Goal: Task Accomplishment & Management: Complete application form

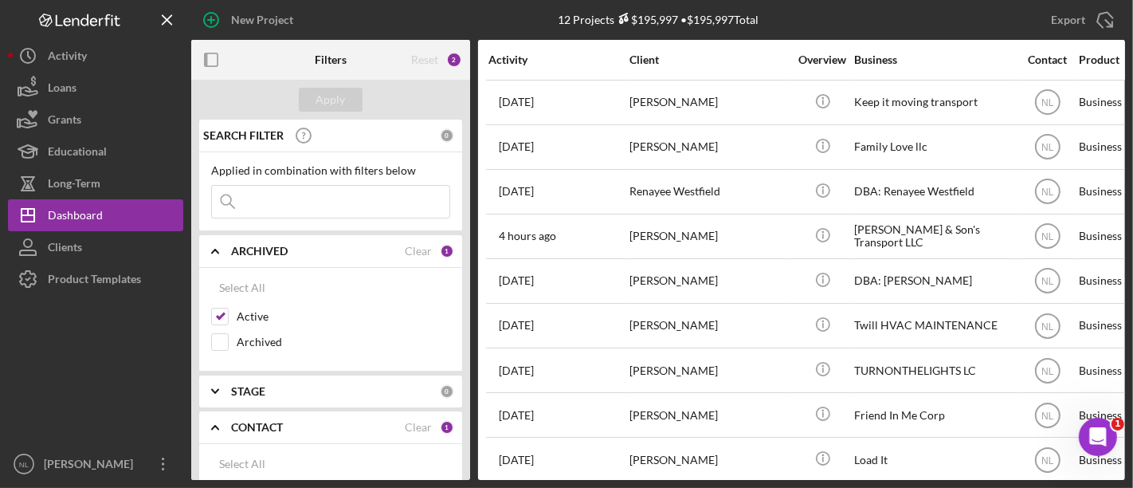
click at [297, 218] on div "Applied in combination with filters below Icon/Menu Close" at bounding box center [330, 191] width 263 height 79
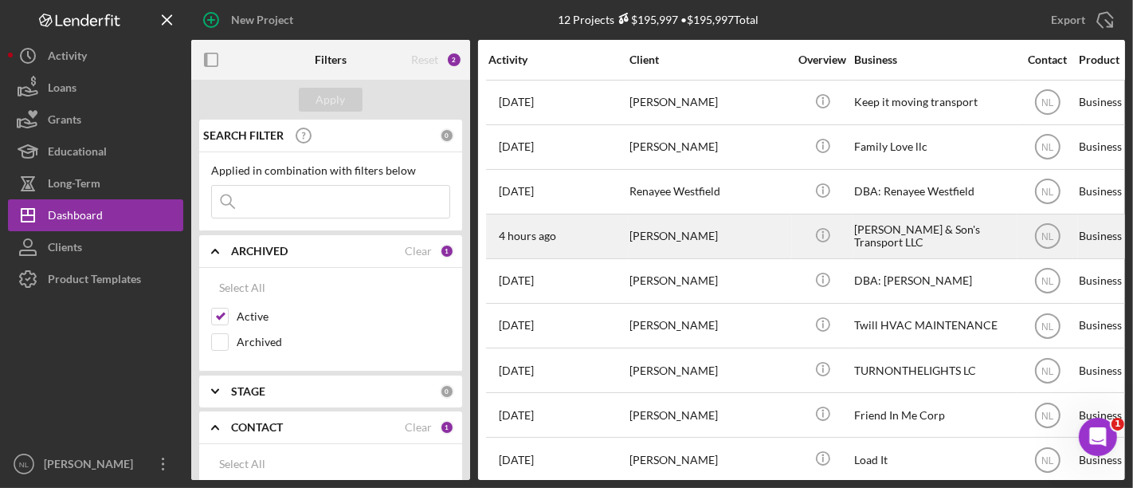
scroll to position [151, 0]
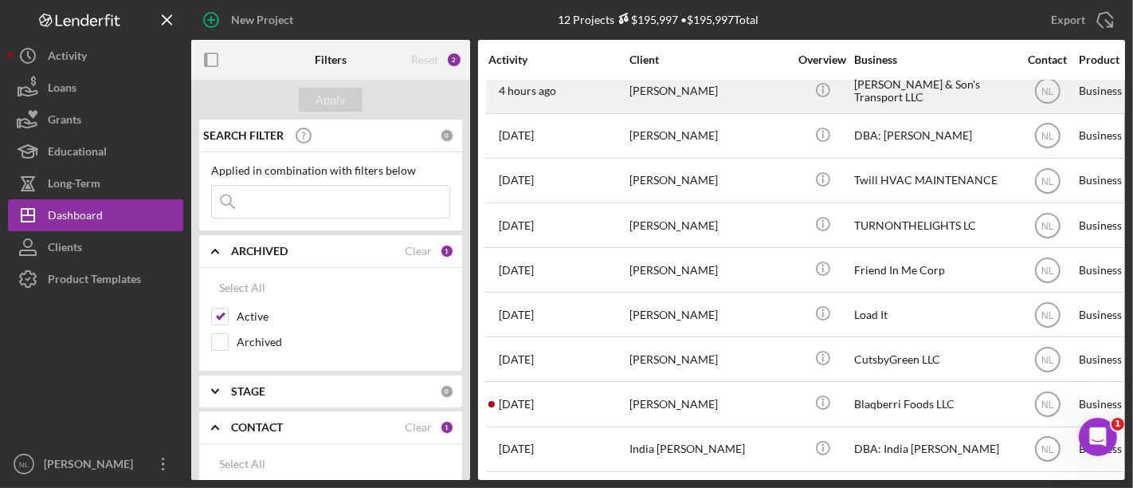
click at [684, 103] on div "[PERSON_NAME]" at bounding box center [709, 91] width 159 height 42
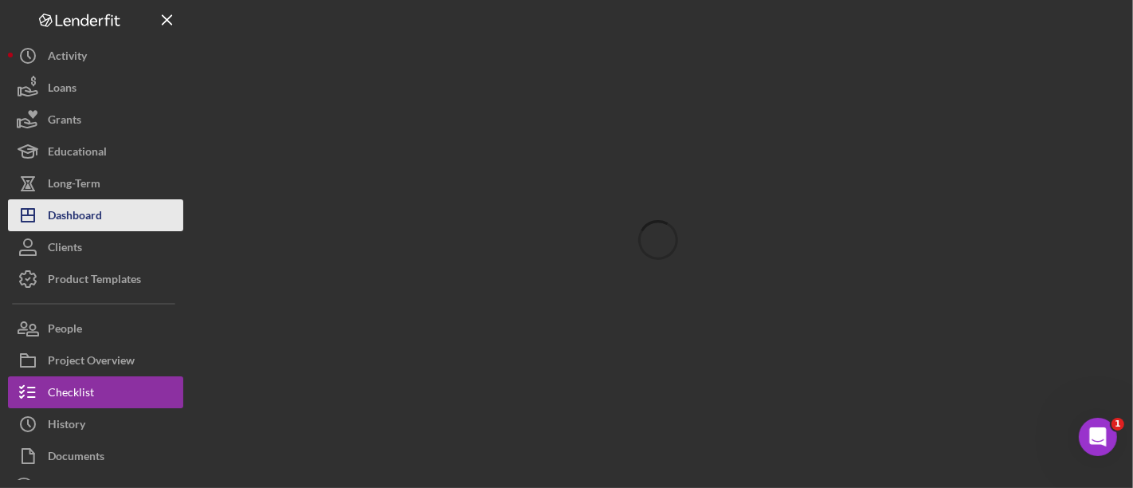
click at [148, 219] on button "Icon/Dashboard Dashboard" at bounding box center [95, 215] width 175 height 32
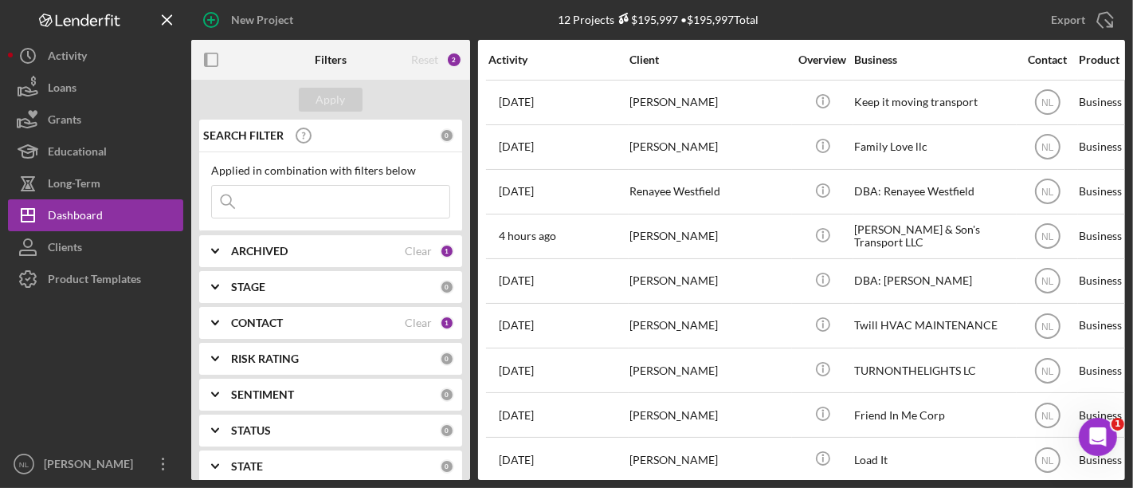
scroll to position [151, 0]
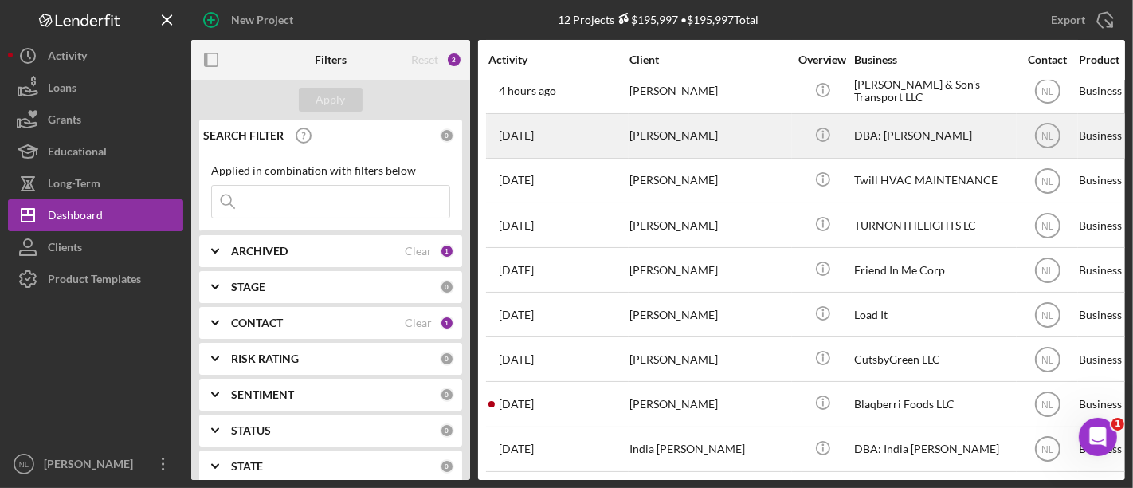
click at [612, 128] on div "[DATE] [PERSON_NAME]" at bounding box center [558, 136] width 139 height 42
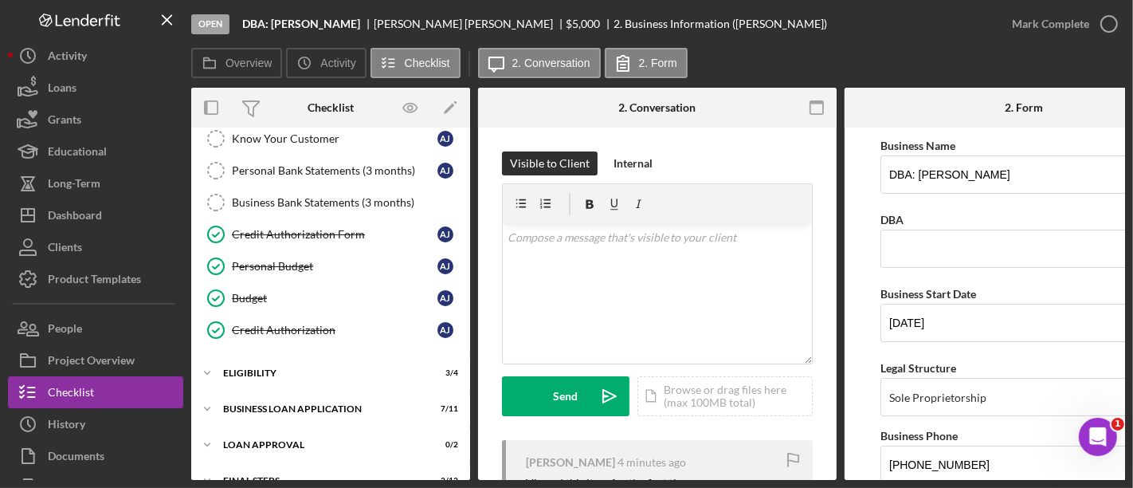
scroll to position [233, 0]
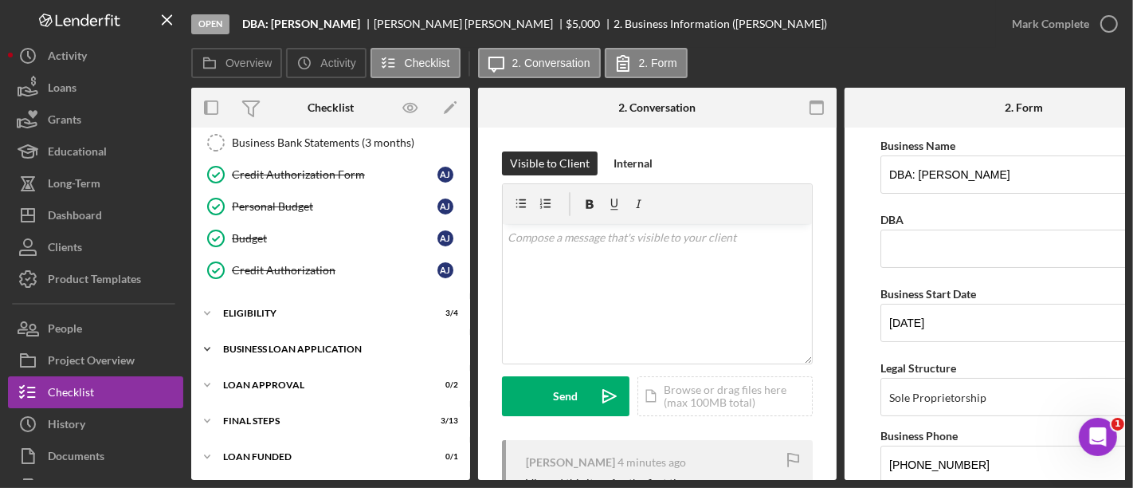
click at [352, 344] on div "BUSINESS LOAN APPLICATION" at bounding box center [336, 349] width 227 height 10
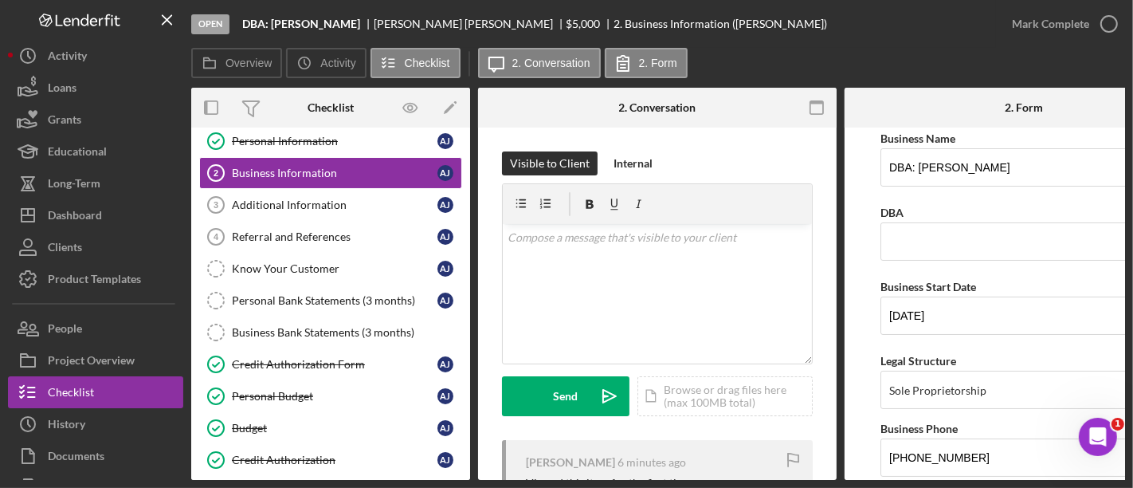
scroll to position [0, 0]
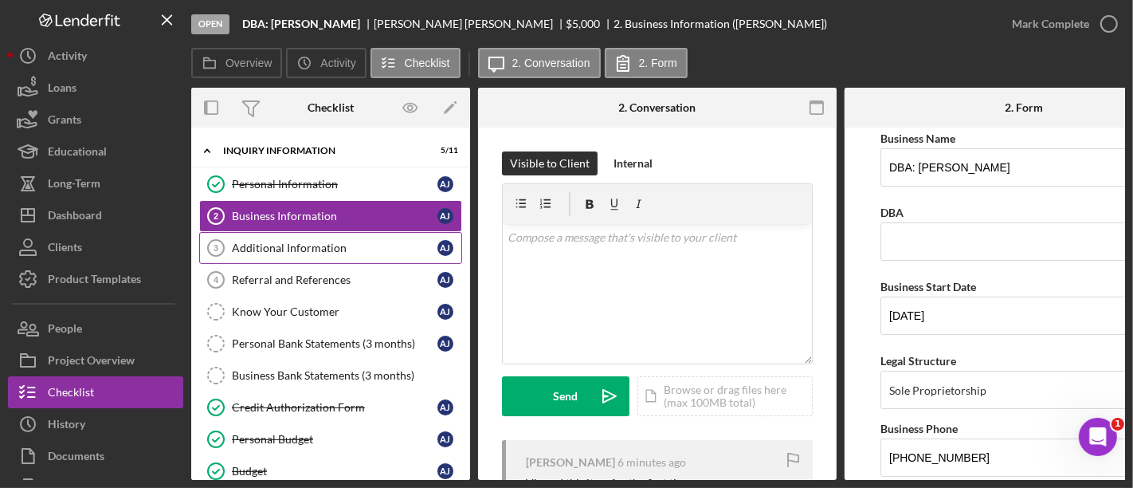
click at [362, 249] on div "Additional Information" at bounding box center [335, 247] width 206 height 13
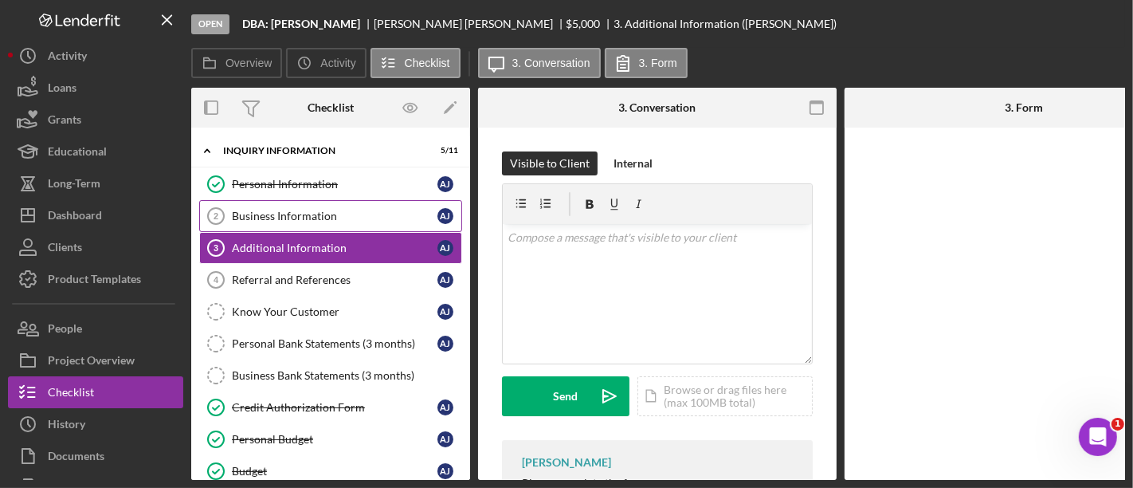
click at [353, 226] on link "Business Information 2 Business Information A J" at bounding box center [330, 216] width 263 height 32
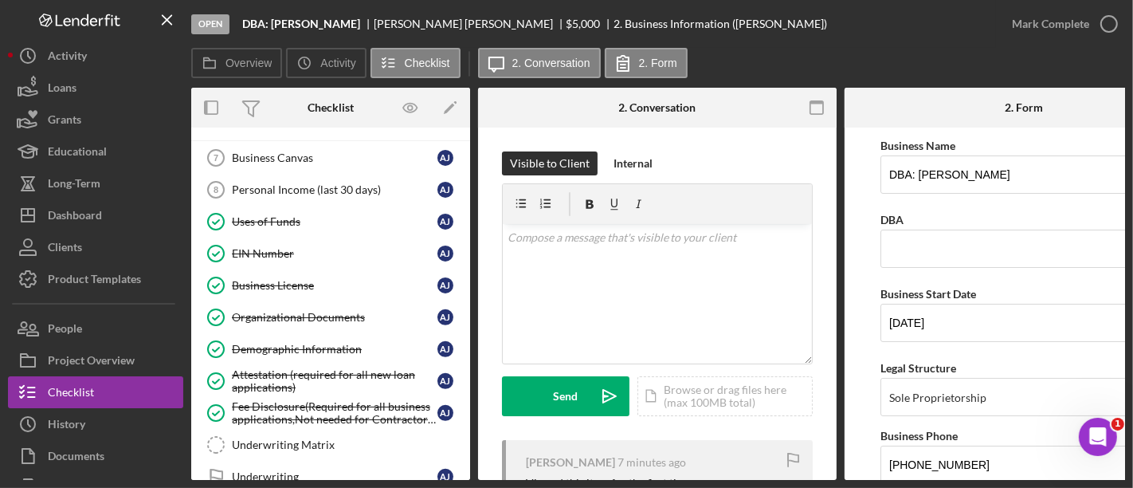
scroll to position [587, 0]
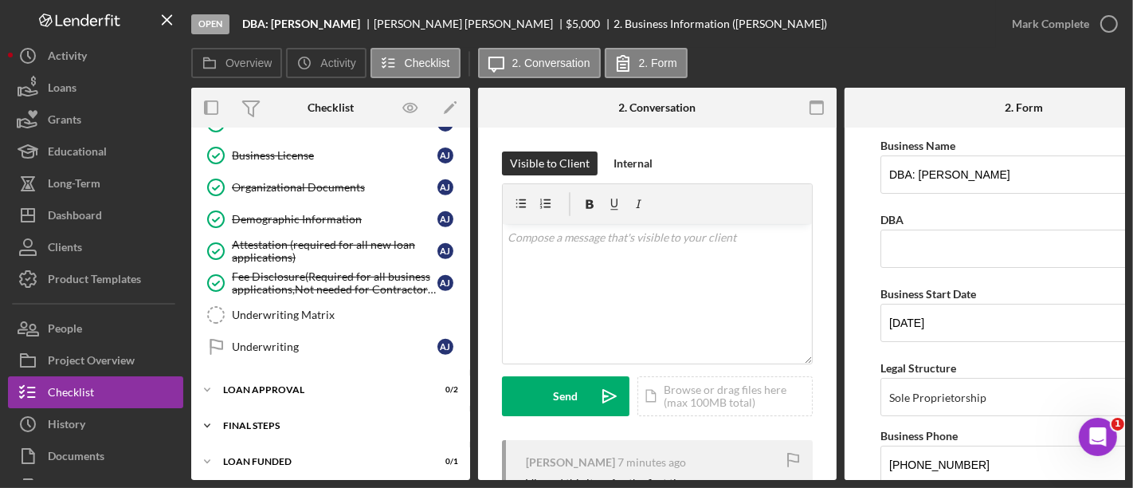
click at [377, 420] on div "Icon/Expander Final Steps 3 / 13" at bounding box center [330, 426] width 279 height 32
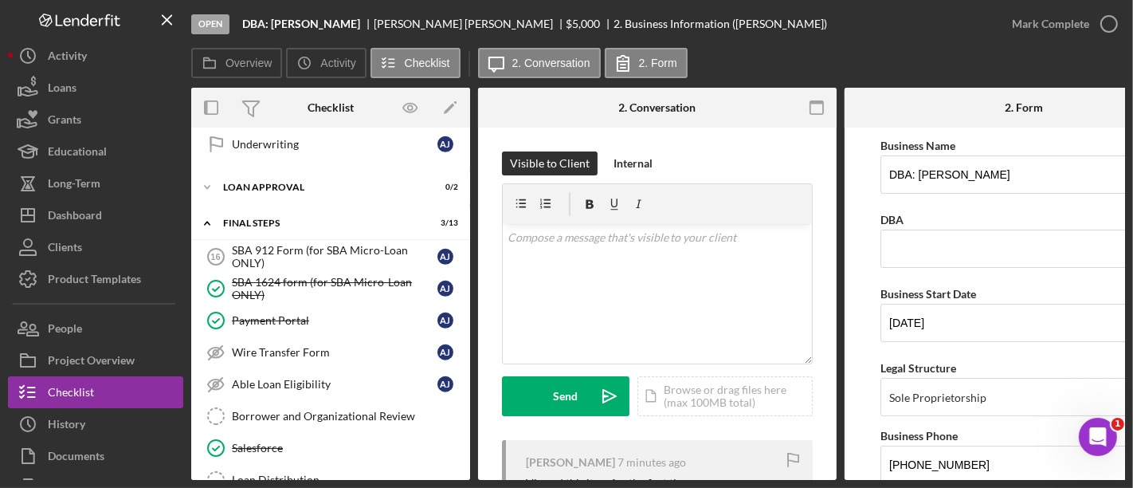
scroll to position [778, 0]
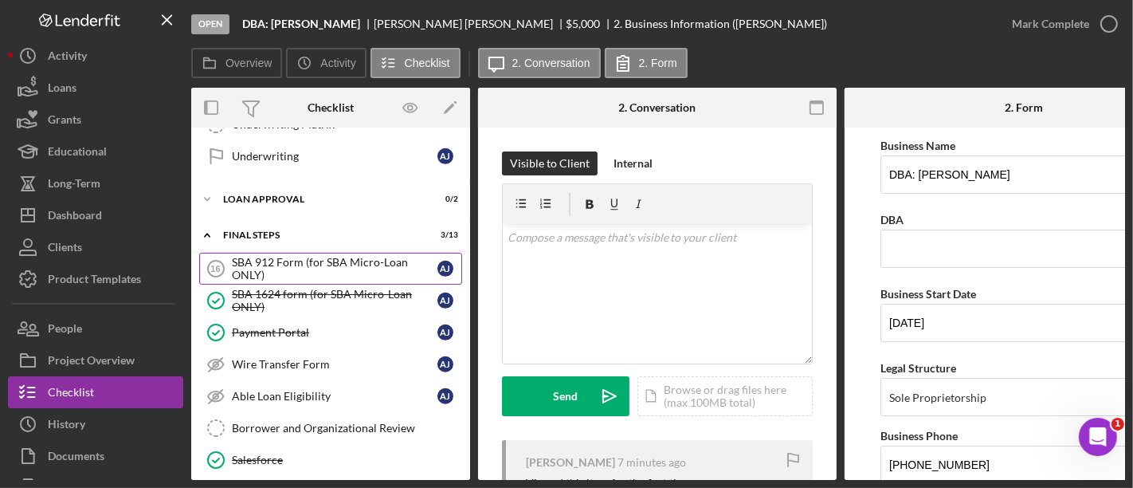
click at [311, 256] on div "SBA 912 Form (for SBA Micro-Loan ONLY)" at bounding box center [335, 269] width 206 height 26
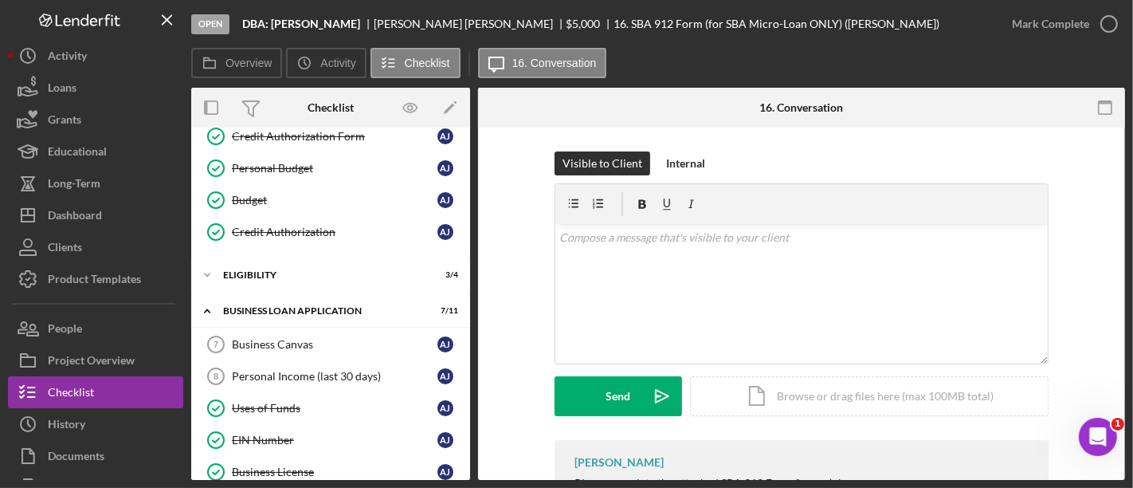
scroll to position [315, 0]
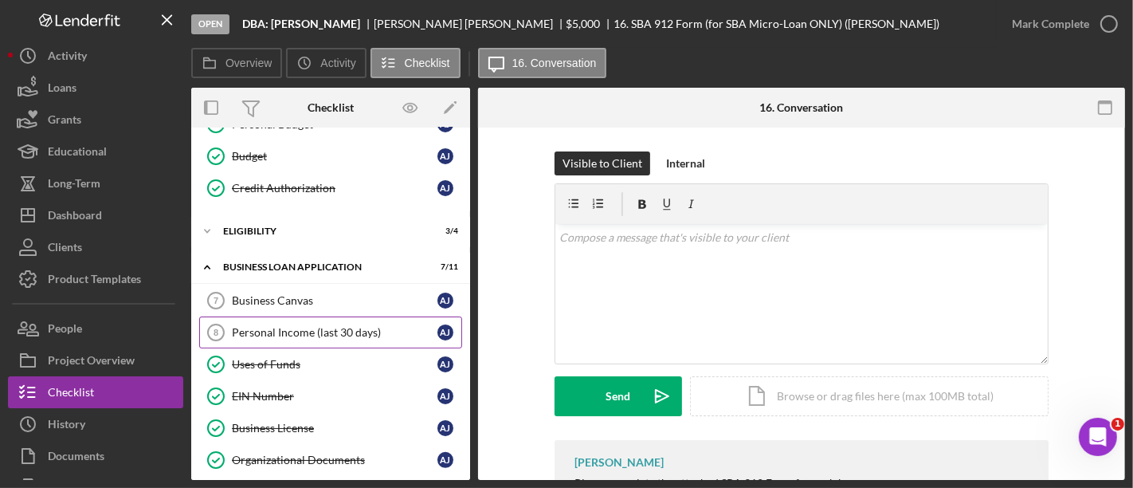
drag, startPoint x: 311, startPoint y: 249, endPoint x: 321, endPoint y: 318, distance: 70.1
click at [321, 318] on div "Icon/Expander BUSINESS LOAN APPLICATION 7 / 11 Business Canvas 7 Business Canva…" at bounding box center [330, 447] width 279 height 391
click at [323, 319] on link "Personal Income (last 30 days) 8 Personal Income (last 30 days) A J" at bounding box center [330, 332] width 263 height 32
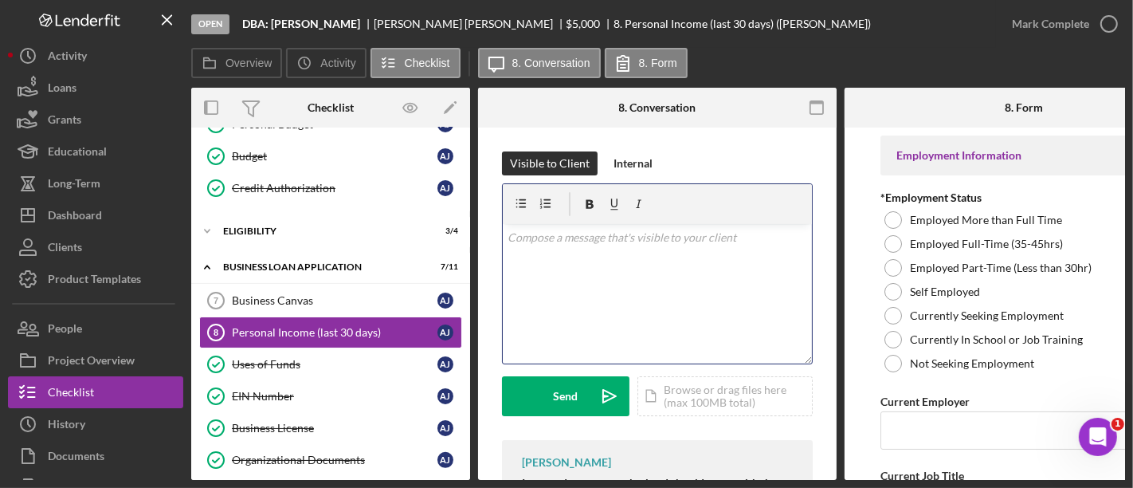
drag, startPoint x: 661, startPoint y: 269, endPoint x: 787, endPoint y: 251, distance: 126.3
click at [787, 251] on div "v Color teal Color pink Remove color Add row above Add row below Add column bef…" at bounding box center [657, 293] width 309 height 139
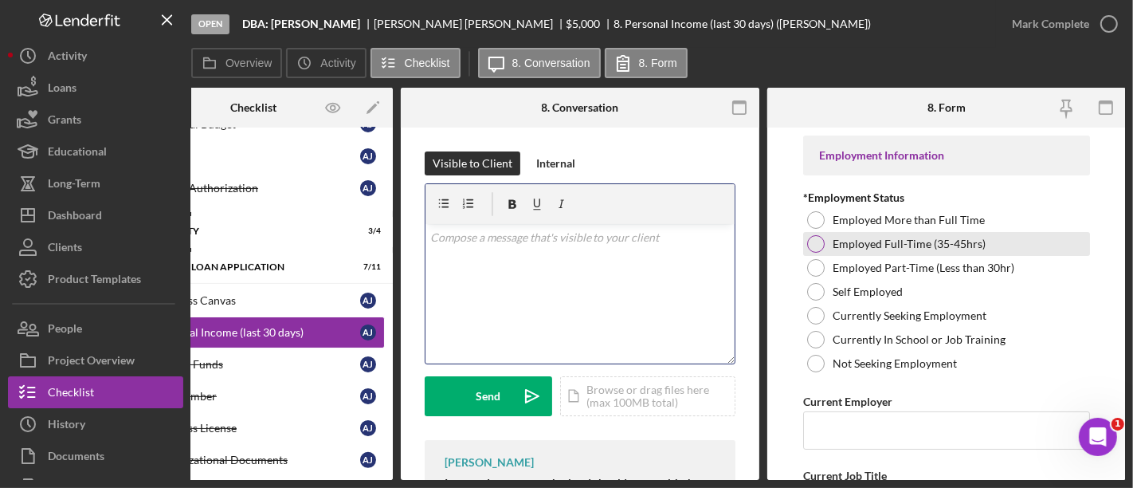
click at [812, 243] on div at bounding box center [816, 244] width 18 height 18
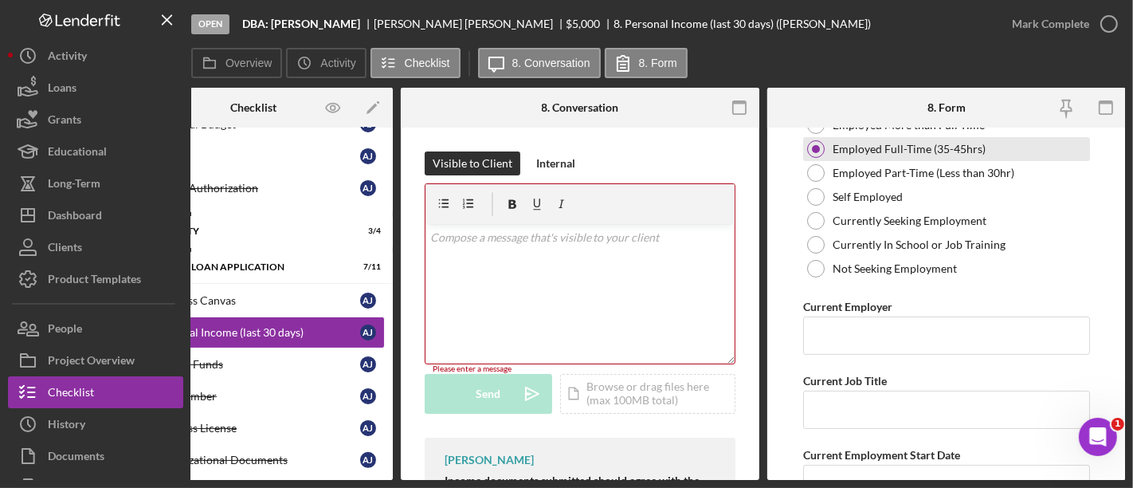
scroll to position [124, 0]
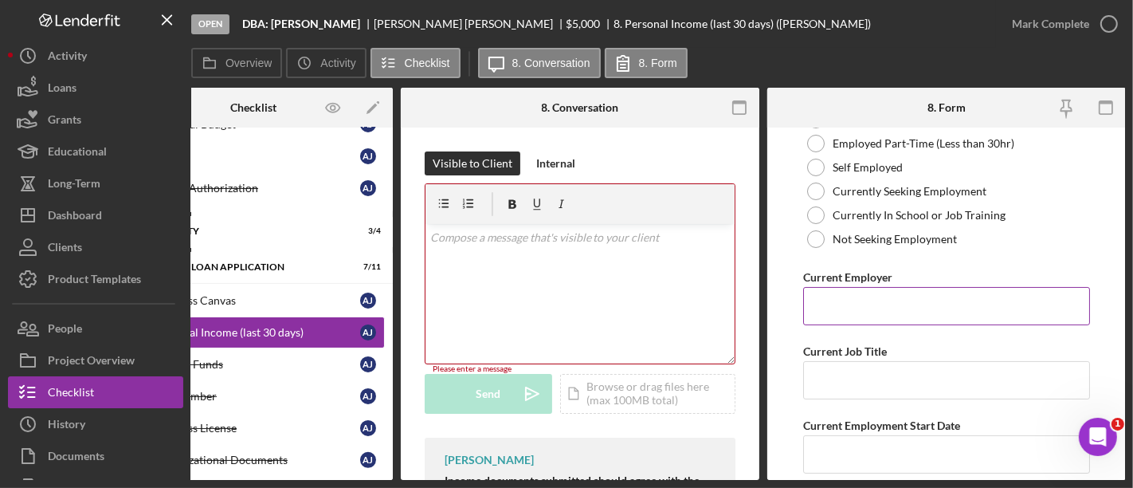
click at [838, 315] on input "Current Employer" at bounding box center [946, 306] width 287 height 38
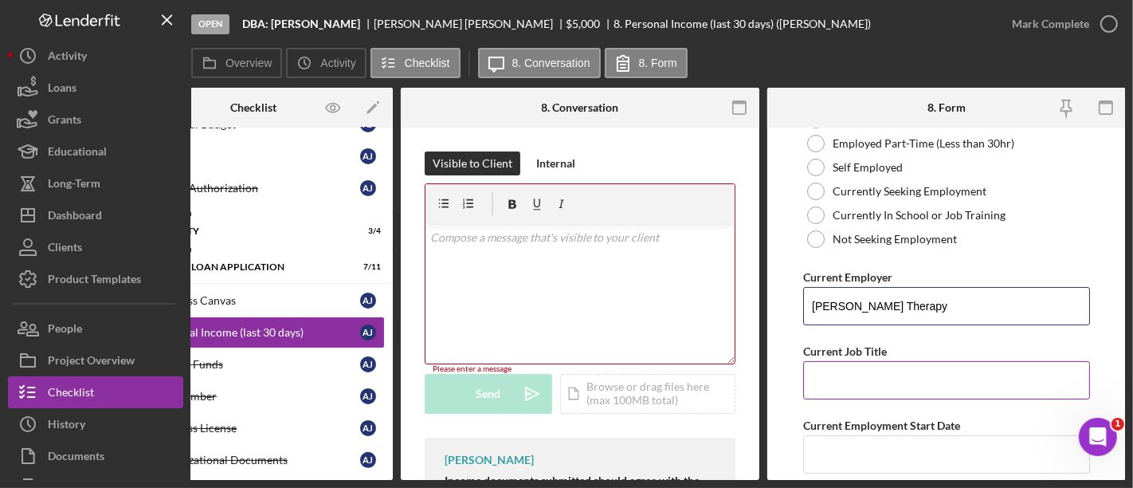
type input "[PERSON_NAME] Therapy"
click at [859, 382] on input "Current Job Title" at bounding box center [946, 380] width 287 height 38
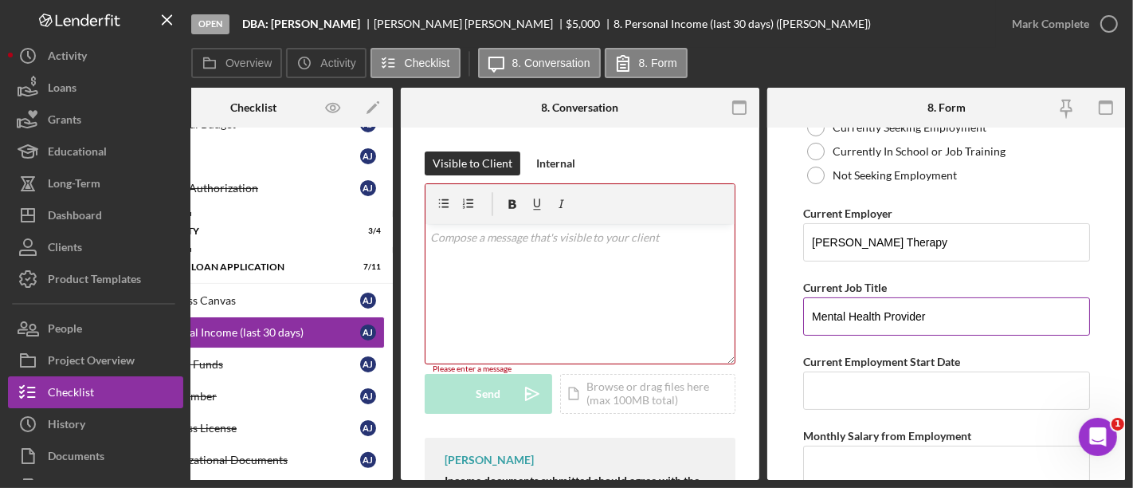
type input "Mental Health Provider"
click at [859, 382] on input "Current Employment Start Date" at bounding box center [946, 390] width 287 height 38
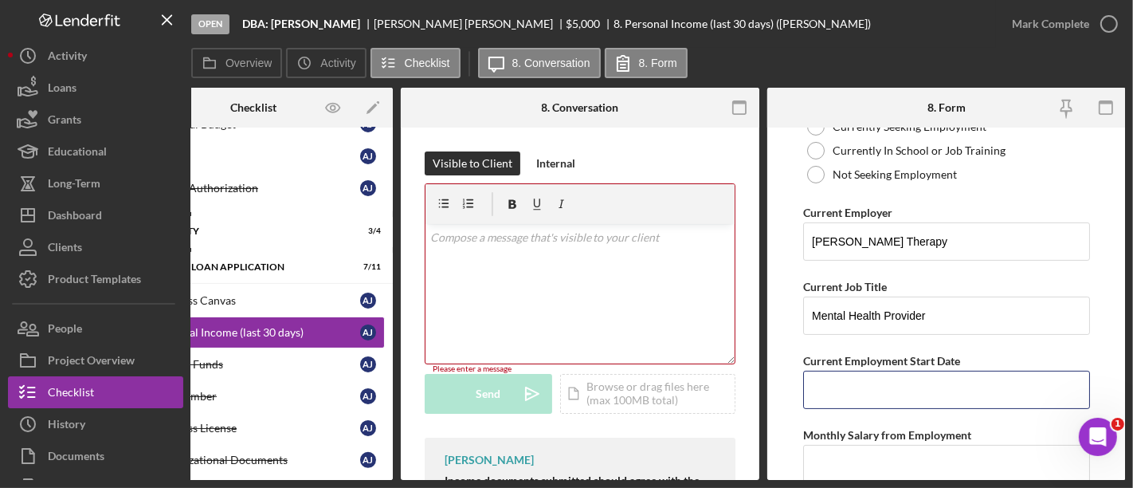
type input "9"
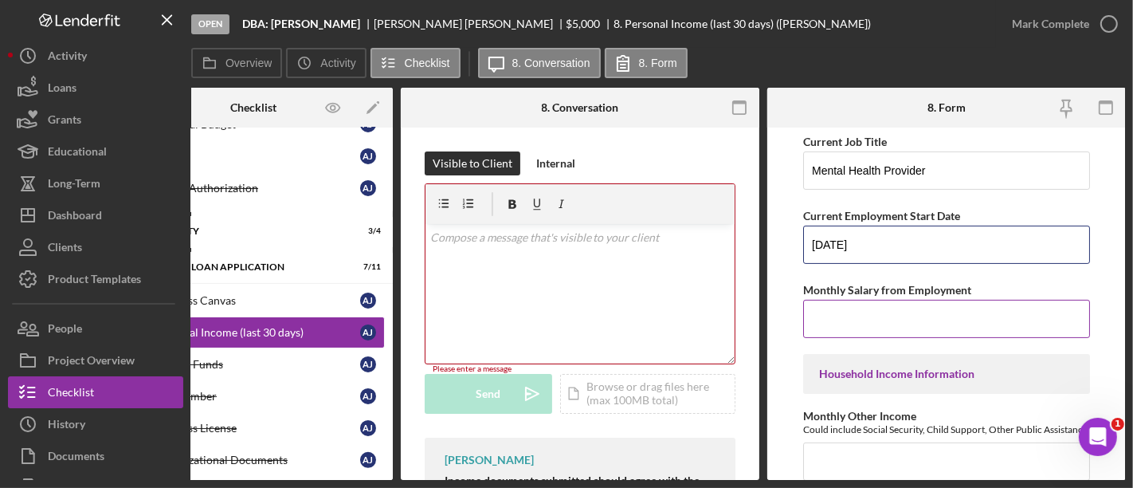
type input "[DATE]"
click at [928, 333] on input "Monthly Salary from Employment" at bounding box center [946, 319] width 287 height 38
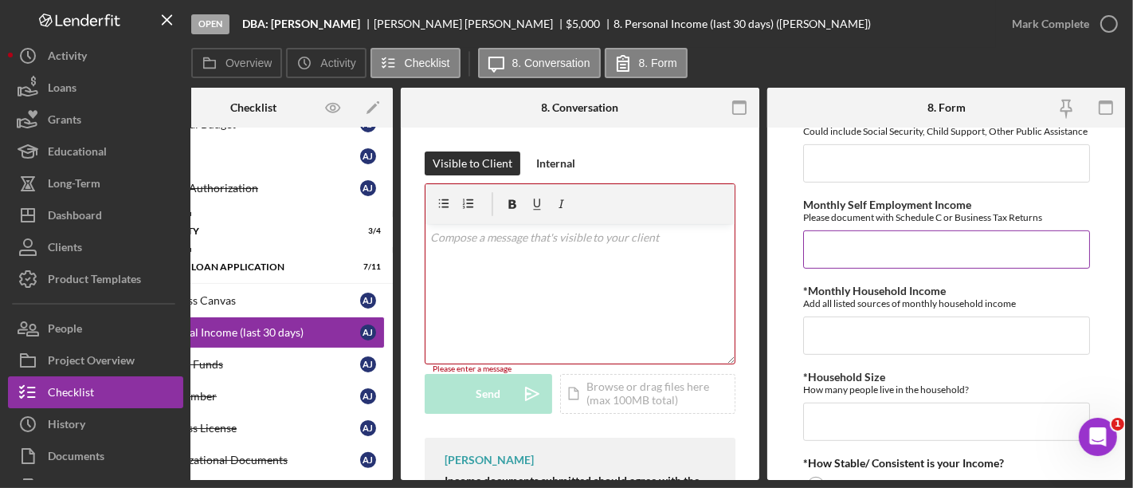
scroll to position [508, 0]
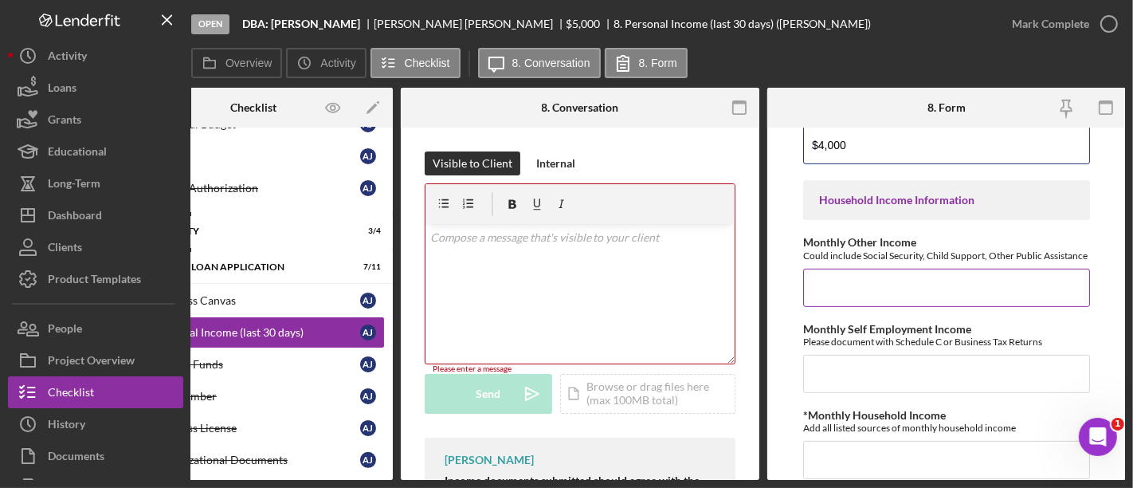
type input "$4,000"
click at [923, 296] on input "Monthly Other Income" at bounding box center [946, 288] width 287 height 38
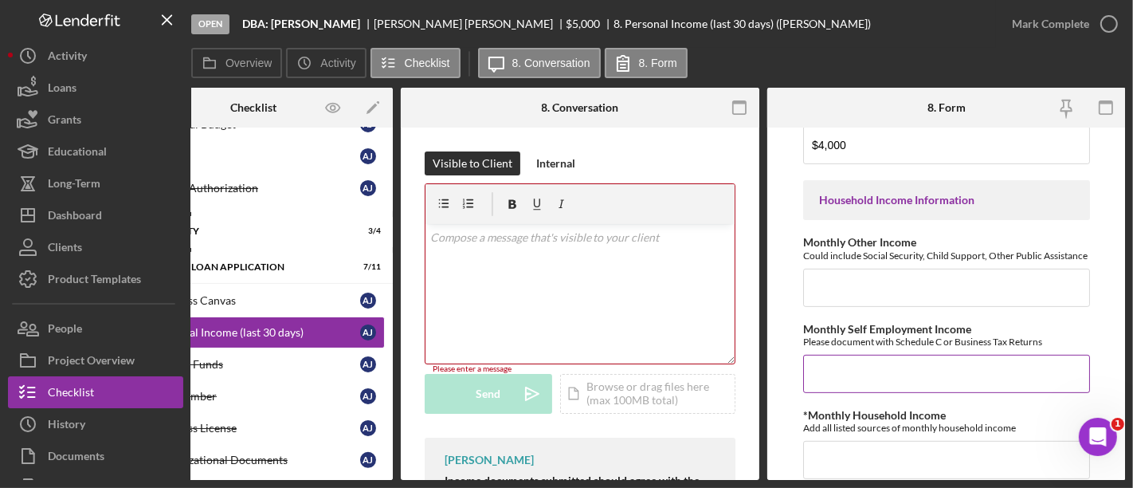
click at [862, 383] on input "Monthly Self Employment Income" at bounding box center [946, 374] width 287 height 38
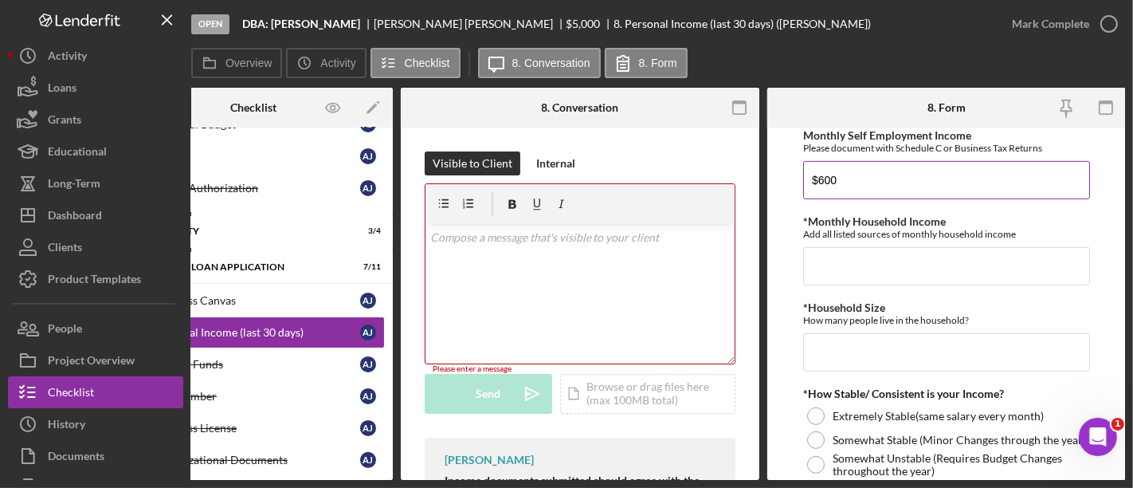
scroll to position [703, 0]
type input "$600"
click at [827, 292] on div "Employment Information *Employment Status Employed More than Full Time Employed…" at bounding box center [946, 105] width 287 height 1345
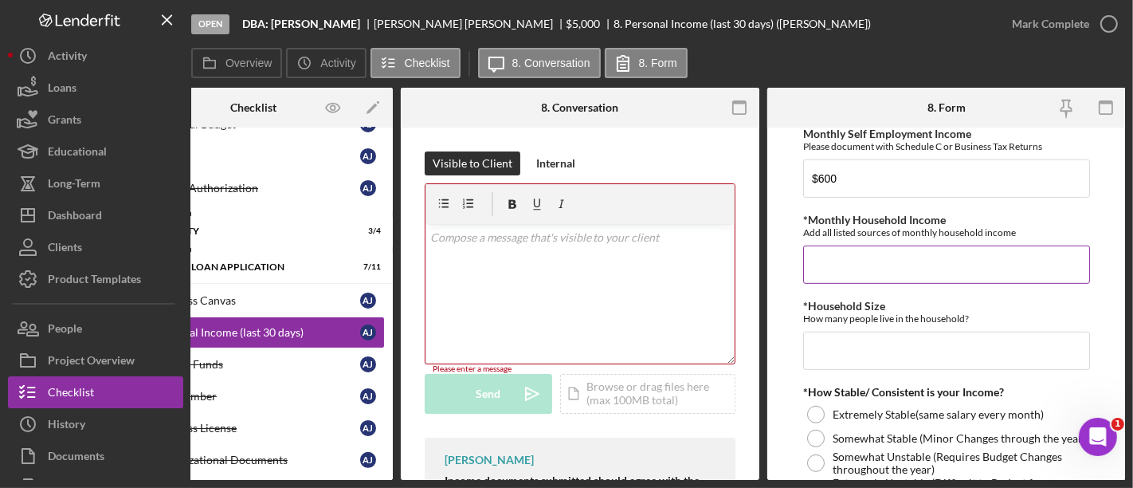
click at [830, 270] on input "*Monthly Household Income" at bounding box center [946, 264] width 287 height 38
drag, startPoint x: 1015, startPoint y: 319, endPoint x: 850, endPoint y: 371, distance: 173.2
click at [850, 370] on input "*Household Size" at bounding box center [946, 351] width 287 height 38
click at [824, 272] on input "$5,600" at bounding box center [946, 264] width 287 height 38
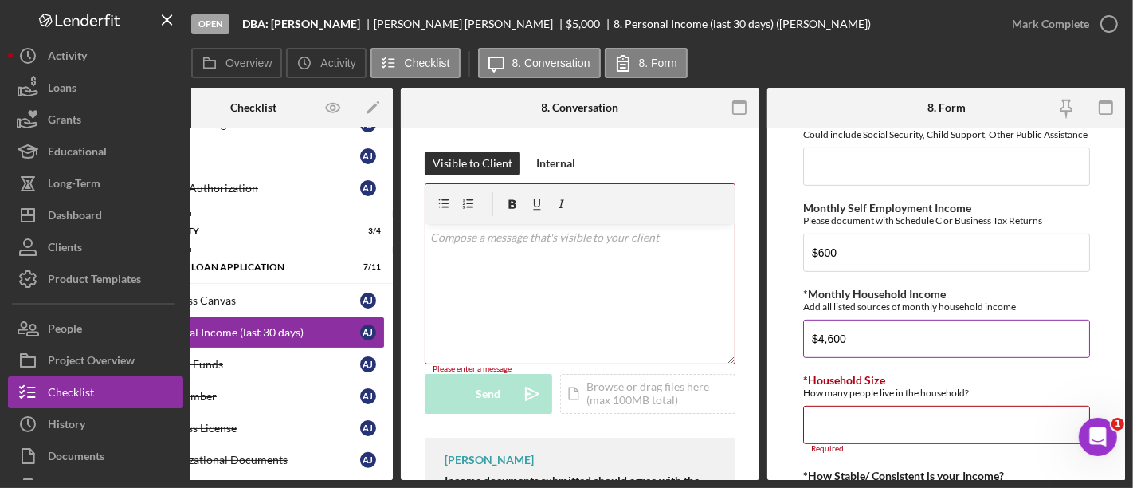
scroll to position [683, 0]
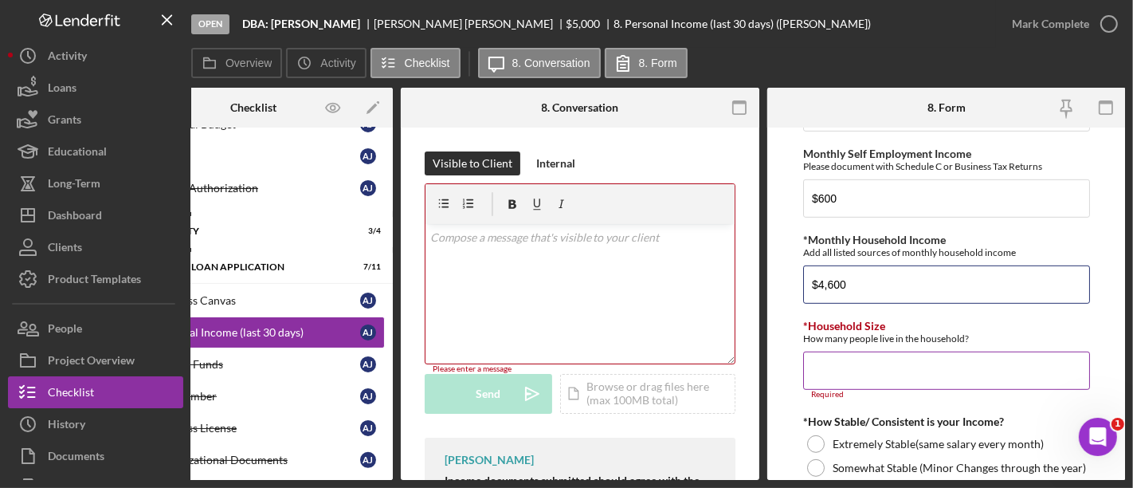
type input "$4,600"
click at [838, 375] on input "*Household Size" at bounding box center [946, 370] width 287 height 38
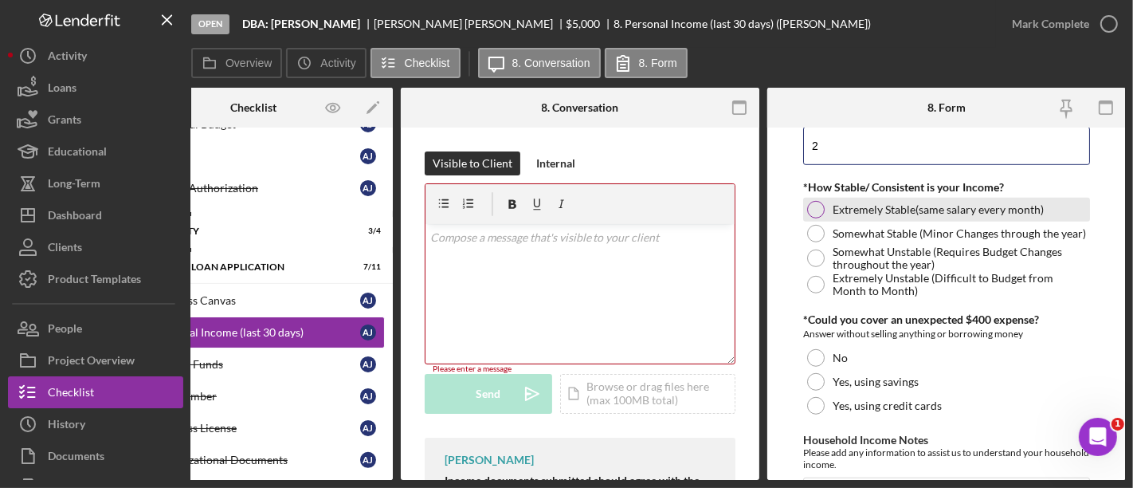
scroll to position [849, 0]
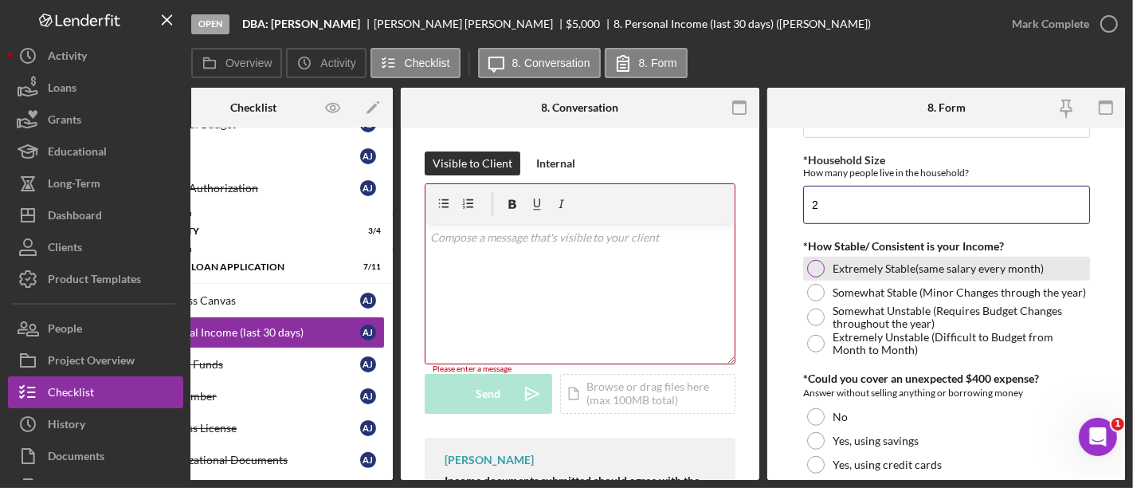
type input "2"
click at [833, 271] on label "Extremely Stable(same salary every month)" at bounding box center [938, 268] width 211 height 13
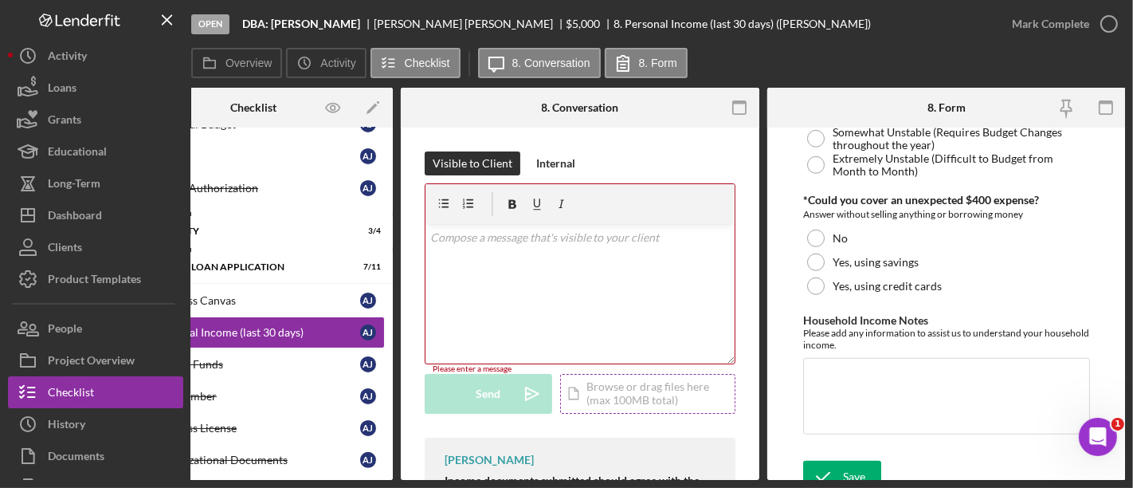
scroll to position [229, 0]
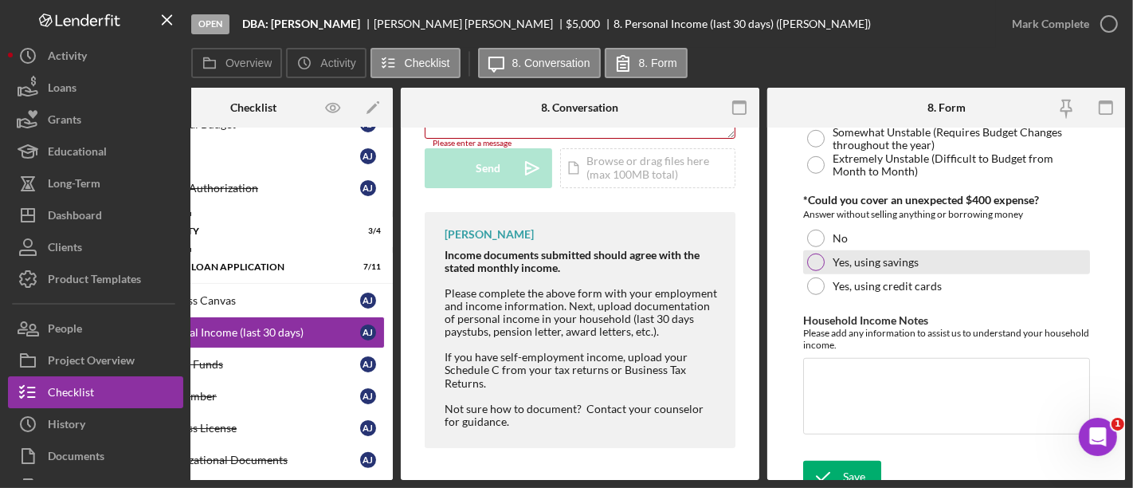
click at [850, 269] on label "Yes, using savings" at bounding box center [876, 262] width 86 height 13
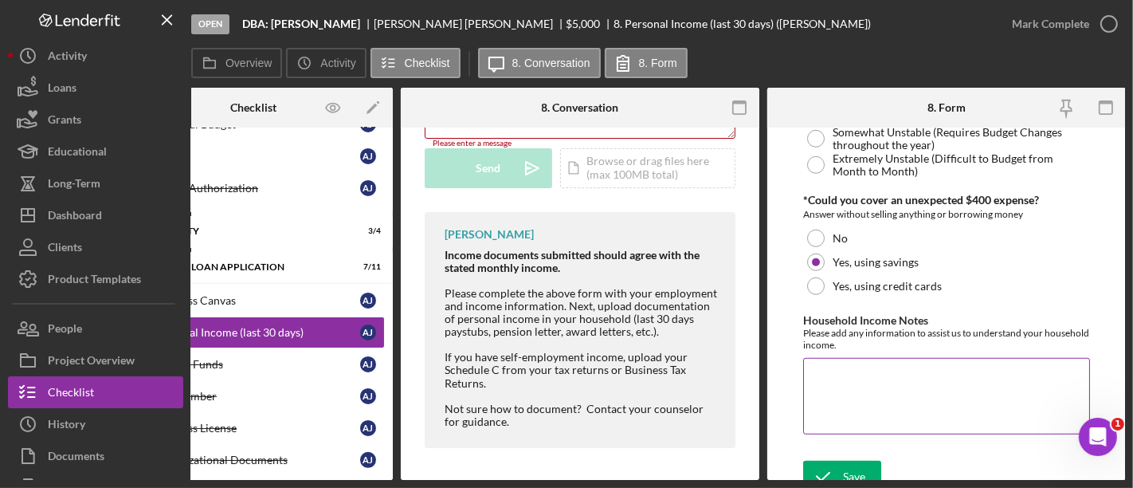
scroll to position [1055, 0]
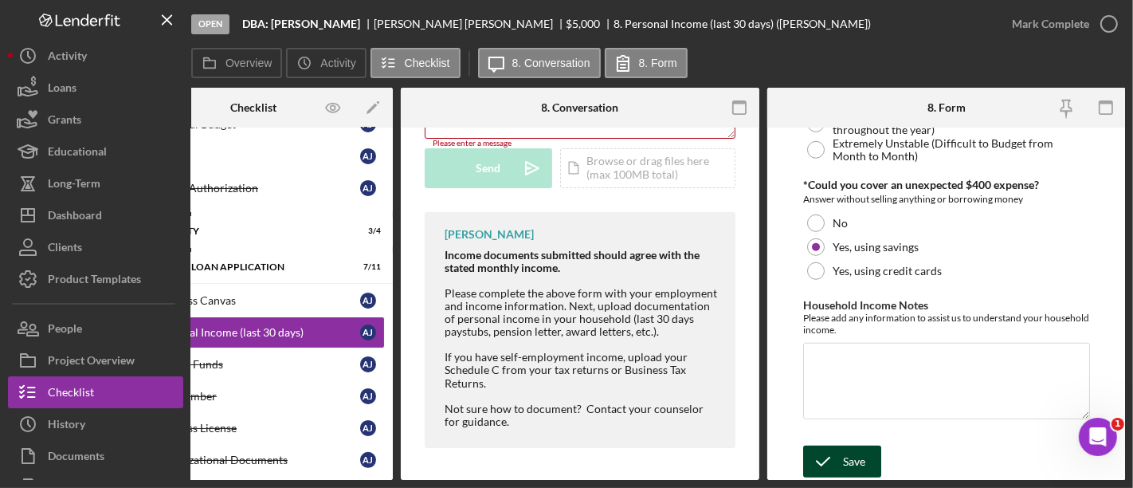
click at [835, 468] on icon "submit" at bounding box center [823, 462] width 40 height 40
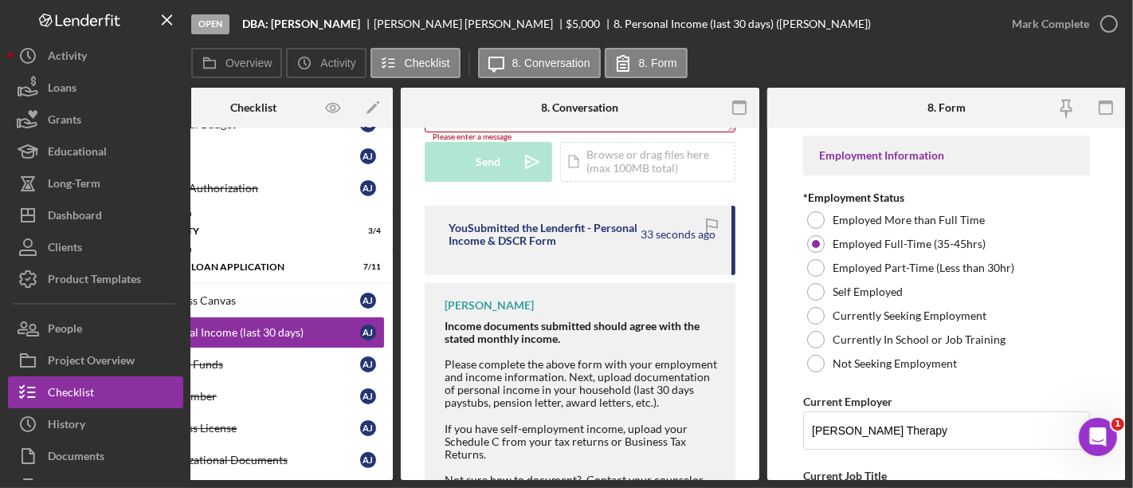
scroll to position [0, 0]
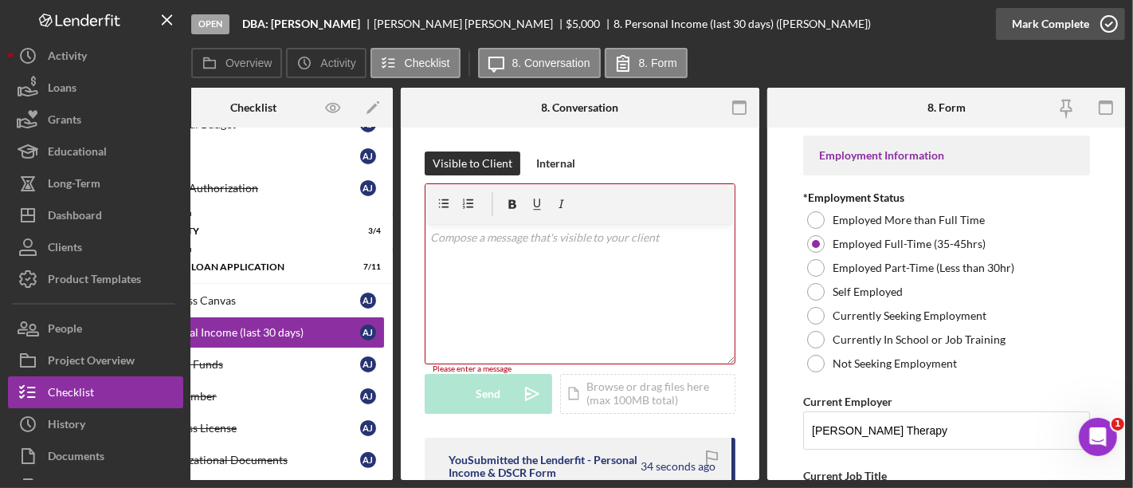
click at [1050, 31] on div "Mark Complete" at bounding box center [1050, 24] width 77 height 32
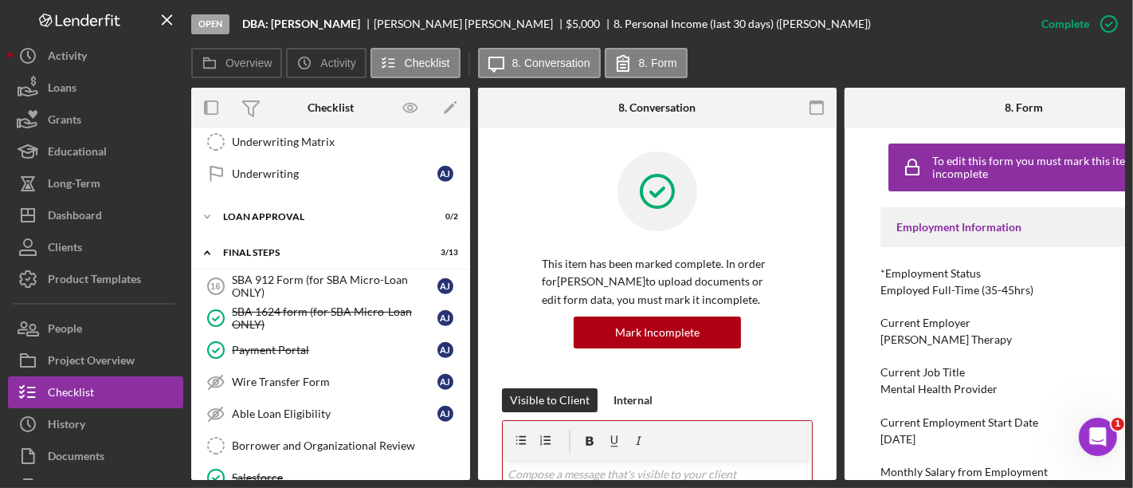
scroll to position [811, 0]
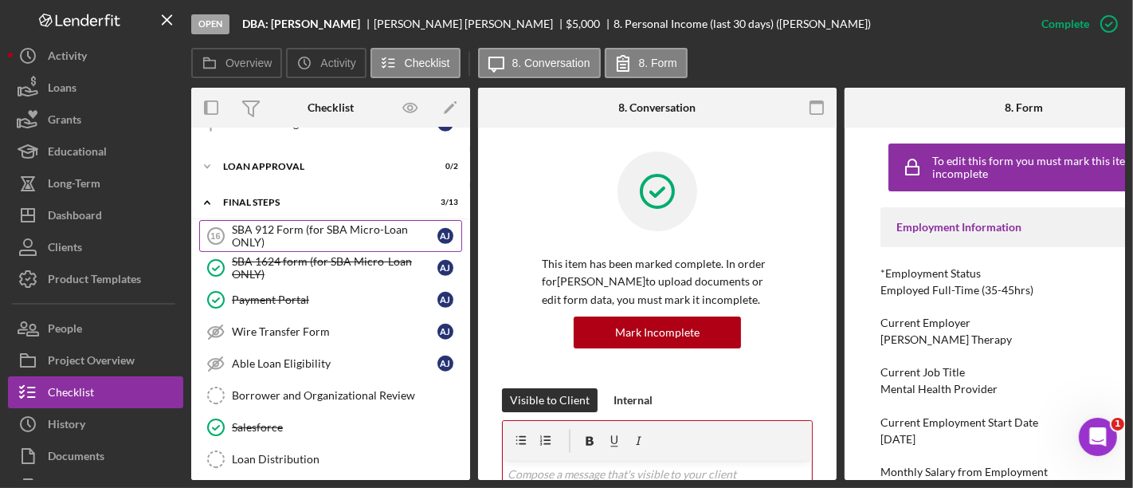
click at [299, 226] on div "SBA 912 Form (for SBA Micro-Loan ONLY)" at bounding box center [335, 236] width 206 height 26
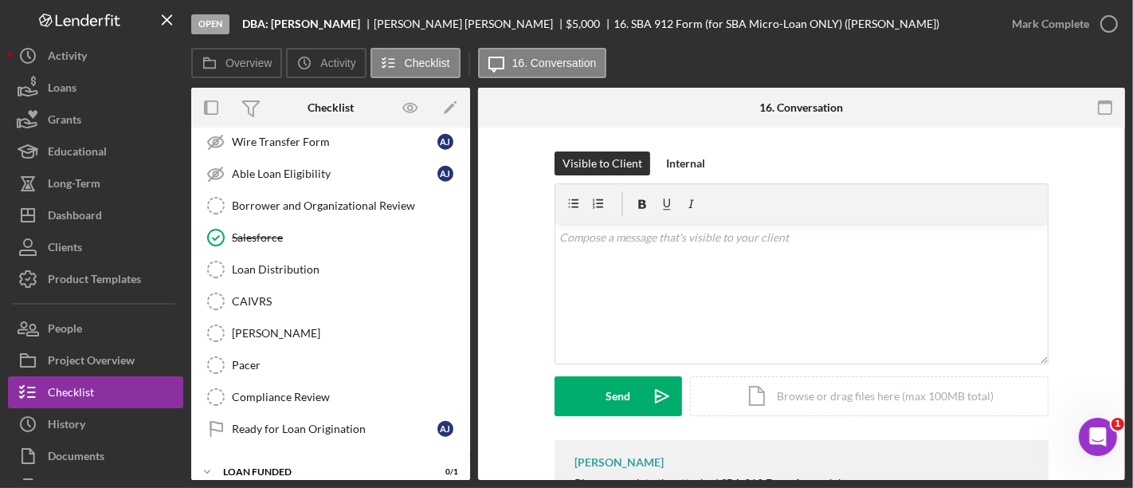
scroll to position [833, 0]
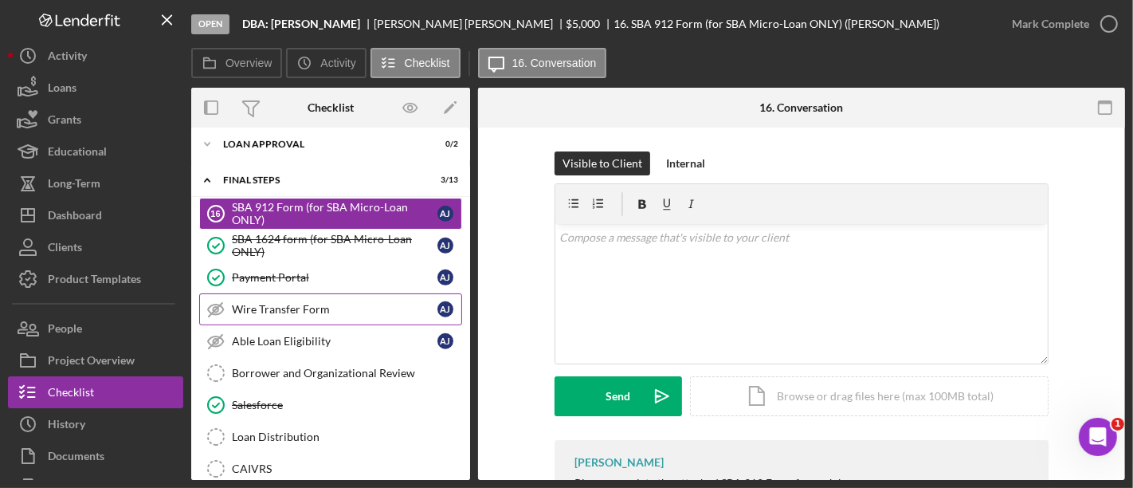
click at [324, 304] on link "Wire Transfer Form Wire Transfer Form A J" at bounding box center [330, 309] width 263 height 32
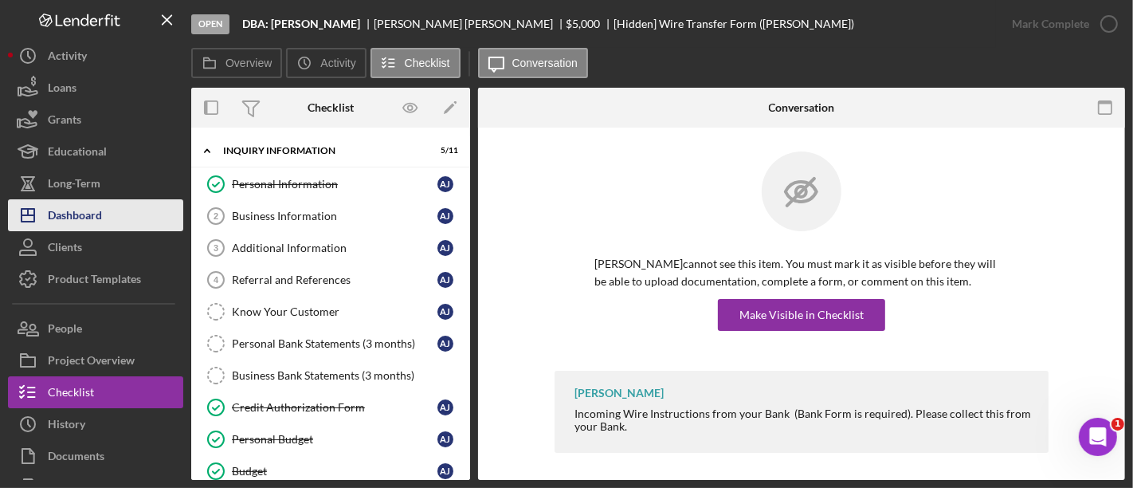
click at [70, 199] on div "Dashboard" at bounding box center [75, 217] width 54 height 36
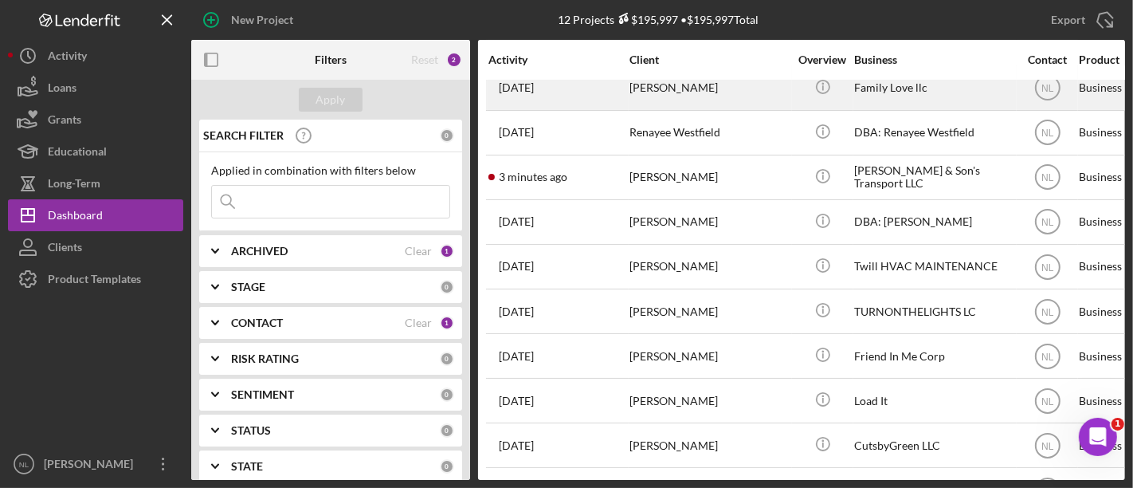
scroll to position [61, 0]
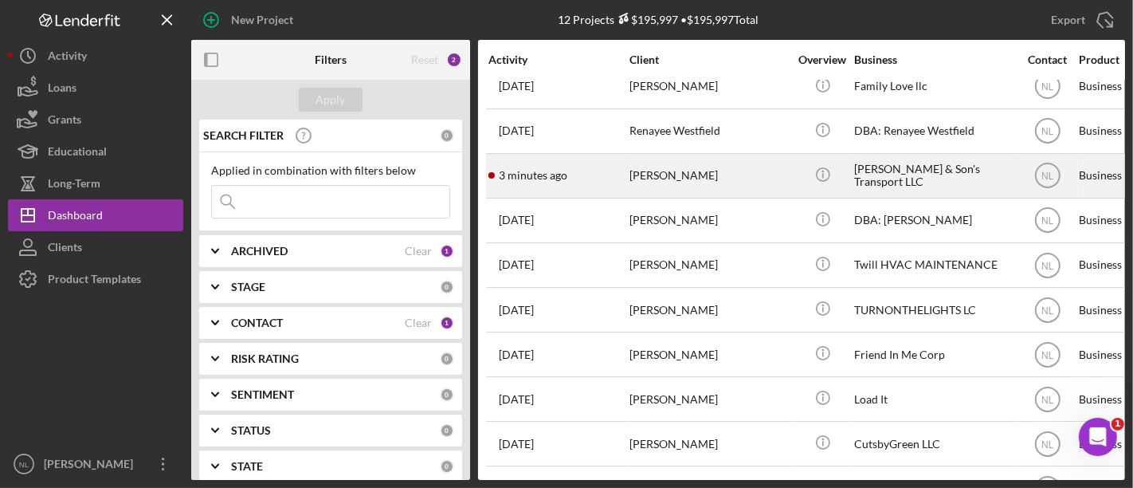
click at [587, 170] on div "3 minutes ago [PERSON_NAME]" at bounding box center [558, 176] width 139 height 42
